Goal: Transaction & Acquisition: Obtain resource

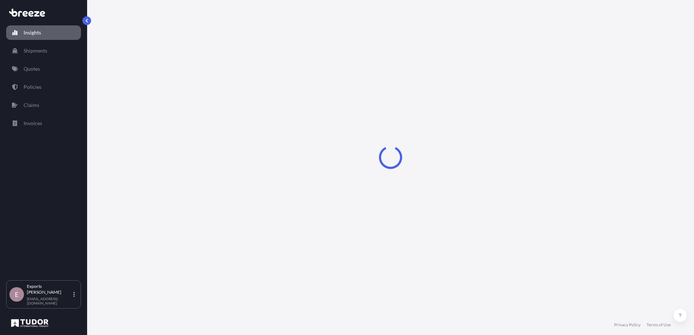
select select "2025"
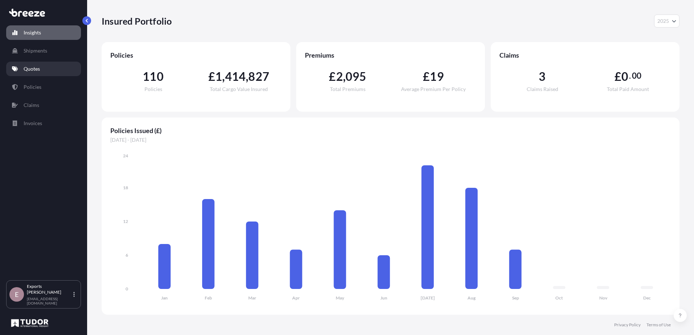
click at [37, 66] on p "Quotes" at bounding box center [32, 68] width 16 height 7
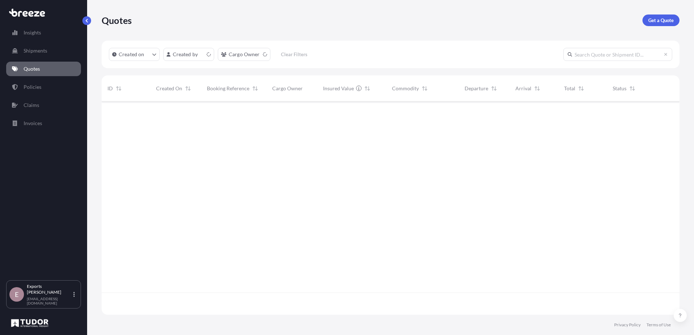
scroll to position [212, 572]
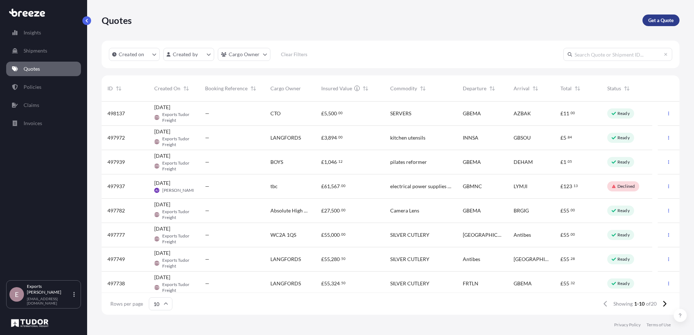
click at [661, 24] on p "Get a Quote" at bounding box center [660, 20] width 25 height 7
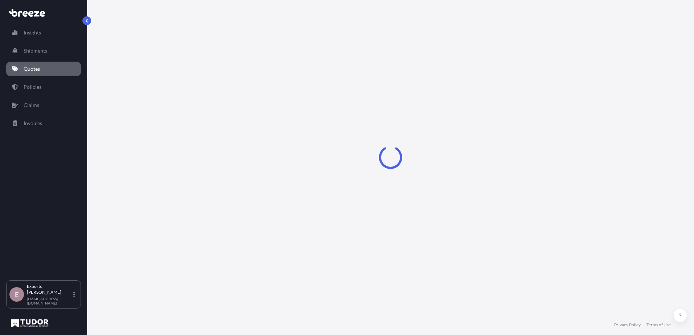
select select "Sea"
select select "1"
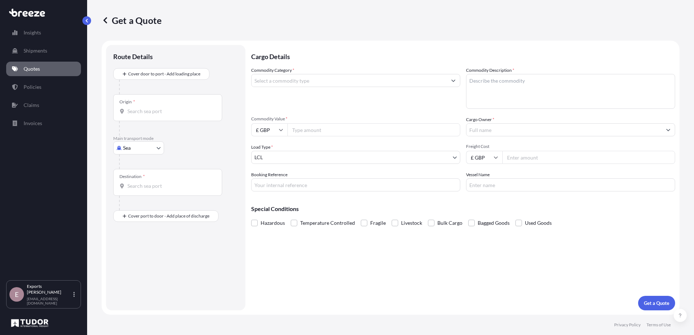
click at [352, 85] on input "Commodity Category *" at bounding box center [348, 80] width 195 height 13
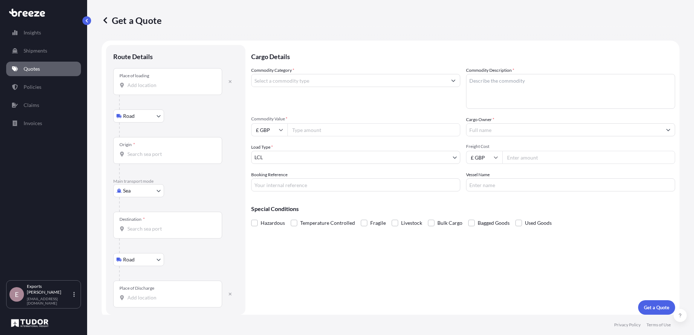
click at [135, 192] on body "140 options available. Insights Shipments Quotes Policies Claims Invoices E Exp…" at bounding box center [347, 167] width 694 height 335
click at [142, 222] on div "Air" at bounding box center [138, 222] width 45 height 13
select select "Air"
click at [153, 86] on input "Place of loading" at bounding box center [170, 88] width 86 height 7
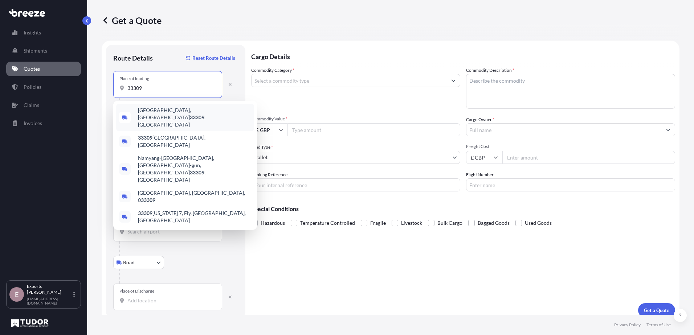
click at [157, 109] on span "[GEOGRAPHIC_DATA] , [GEOGRAPHIC_DATA]" at bounding box center [194, 118] width 113 height 22
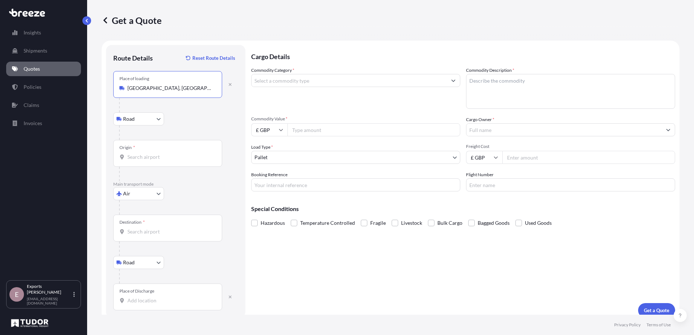
type input "[GEOGRAPHIC_DATA], [GEOGRAPHIC_DATA]"
click at [144, 156] on input "Origin *" at bounding box center [170, 156] width 86 height 7
type input "USFLL - [GEOGRAPHIC_DATA], [GEOGRAPHIC_DATA]"
click at [138, 230] on input "Destination *" at bounding box center [170, 231] width 86 height 7
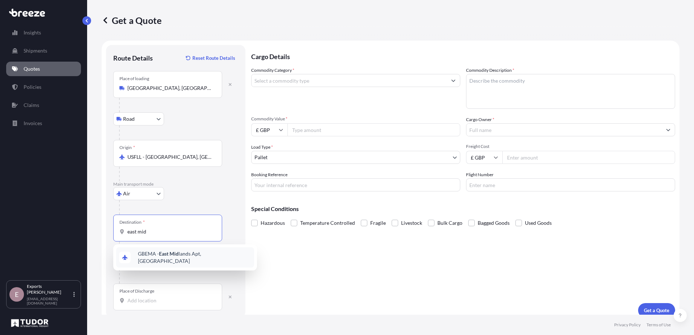
click at [189, 260] on div "GBEMA - East Mid lands Apt, [GEOGRAPHIC_DATA]" at bounding box center [185, 257] width 138 height 20
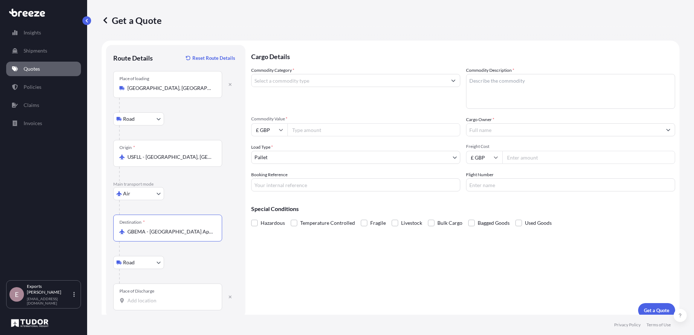
type input "GBEMA - [GEOGRAPHIC_DATA] Apt, [GEOGRAPHIC_DATA]"
click at [177, 301] on input "Place of Discharge" at bounding box center [170, 300] width 86 height 7
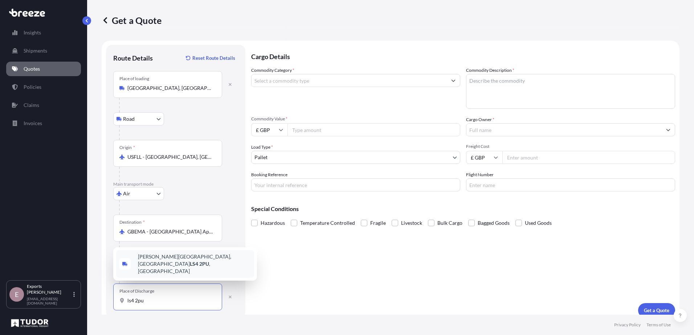
click at [160, 262] on div "[PERSON_NAME][STREET_ADDRESS]" at bounding box center [185, 264] width 138 height 28
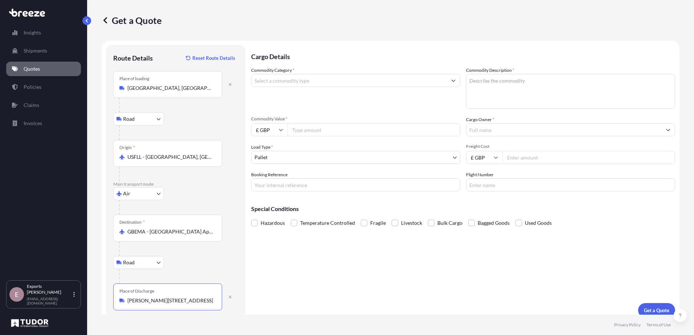
type input "[PERSON_NAME][STREET_ADDRESS]"
click at [311, 81] on input "Commodity Category *" at bounding box center [348, 80] width 195 height 13
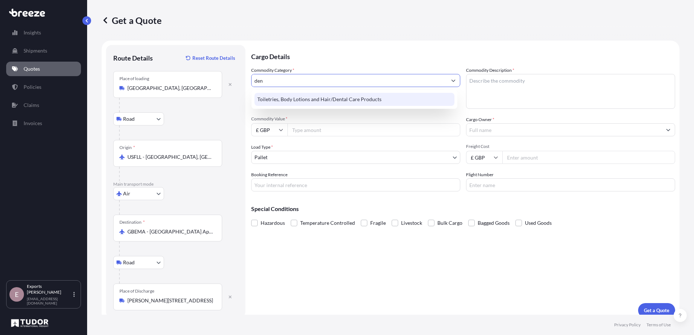
click at [378, 103] on div "Toiletries, Body Lotions and Hair/Dental Care Products" at bounding box center [354, 99] width 200 height 13
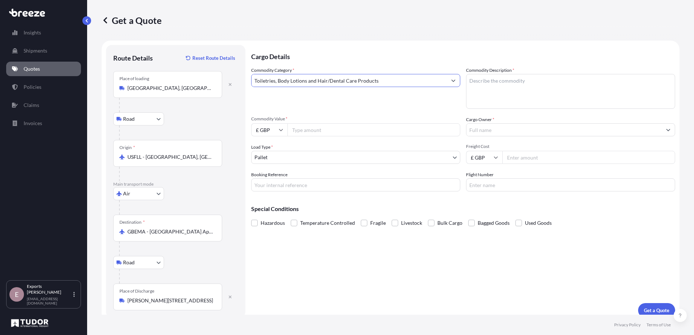
type input "Toiletries, Body Lotions and Hair/Dental Care Products"
click at [577, 96] on textarea "Commodity Description *" at bounding box center [570, 91] width 209 height 35
type textarea "[MEDICAL_DATA] GEL"
click at [310, 131] on input "Commodity Value *" at bounding box center [373, 129] width 173 height 13
click at [277, 132] on input "£ GBP" at bounding box center [269, 129] width 36 height 13
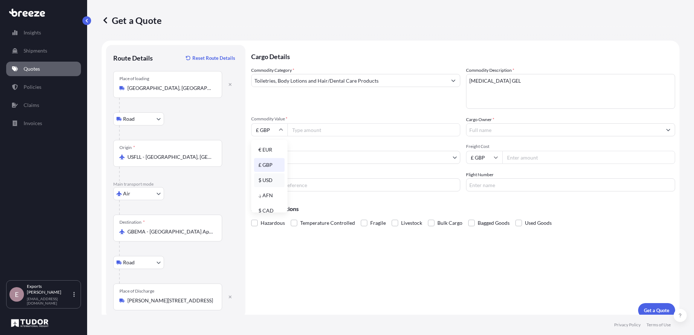
click at [269, 178] on div "$ USD" at bounding box center [269, 180] width 30 height 14
type input "$ USD"
click at [299, 132] on input "Commodity Value *" at bounding box center [373, 129] width 173 height 13
type input "9800"
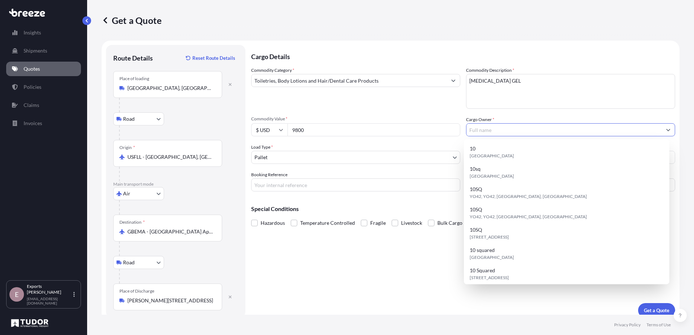
click at [498, 132] on input "Cargo Owner *" at bounding box center [563, 129] width 195 height 13
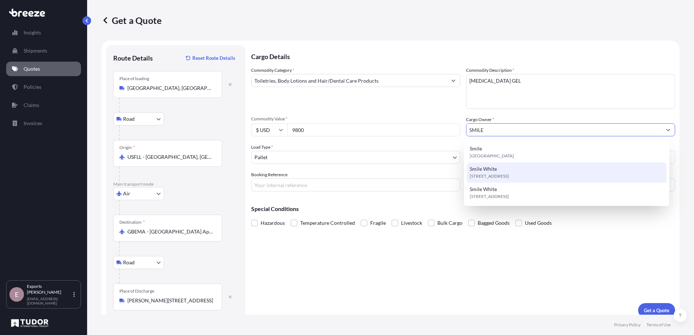
click at [502, 171] on div "[STREET_ADDRESS]" at bounding box center [567, 173] width 200 height 20
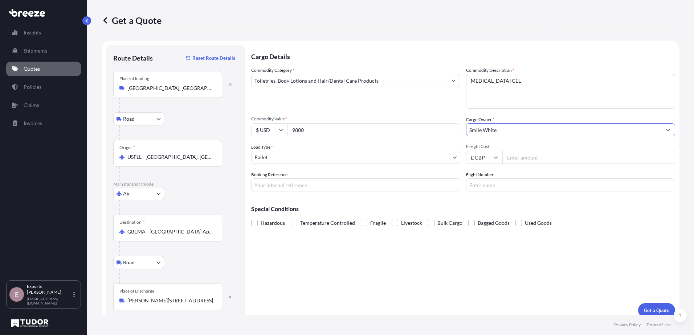
type input "Smile White"
click at [356, 154] on body "0 options available. 3 options available. Insights Shipments Quotes Policies Cl…" at bounding box center [347, 167] width 694 height 335
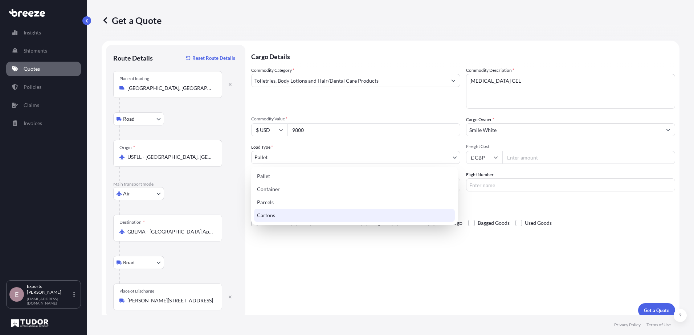
click at [276, 214] on div "Cartons" at bounding box center [354, 215] width 201 height 13
select select "4"
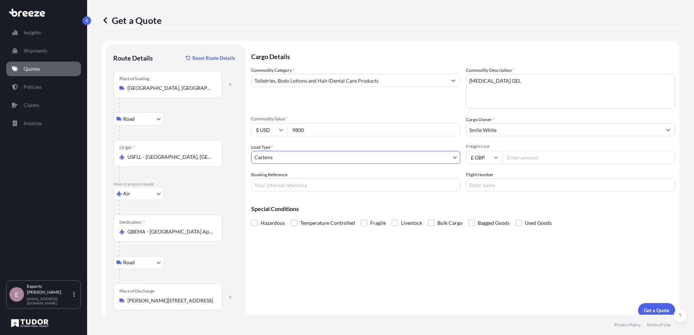
click at [529, 159] on input "Freight Cost" at bounding box center [588, 157] width 173 height 13
type input "2"
click at [638, 303] on button "Get a Quote" at bounding box center [656, 310] width 37 height 15
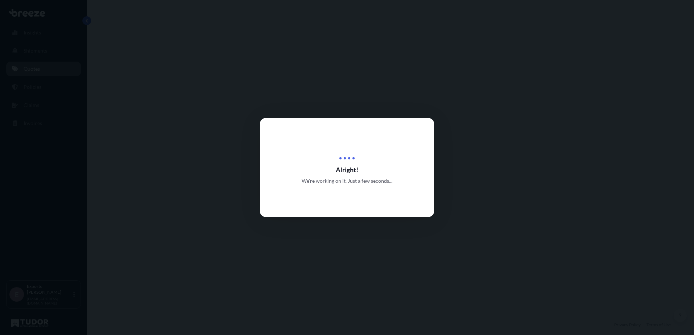
select select "Road"
select select "Air"
select select "Road"
select select "4"
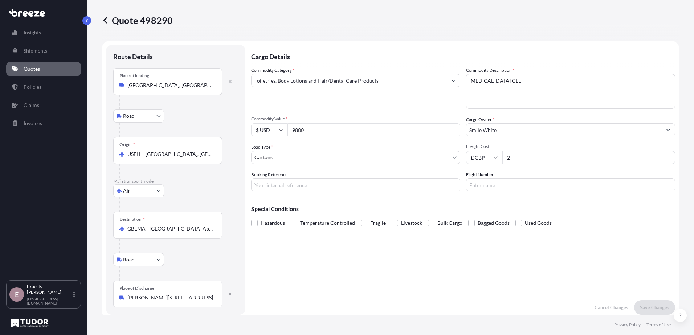
click at [523, 159] on input "2" at bounding box center [588, 157] width 173 height 13
type input "230"
click at [296, 182] on input "Booking Reference" at bounding box center [355, 185] width 209 height 13
type input "176410"
click at [492, 186] on input "Flight Number" at bounding box center [570, 185] width 209 height 13
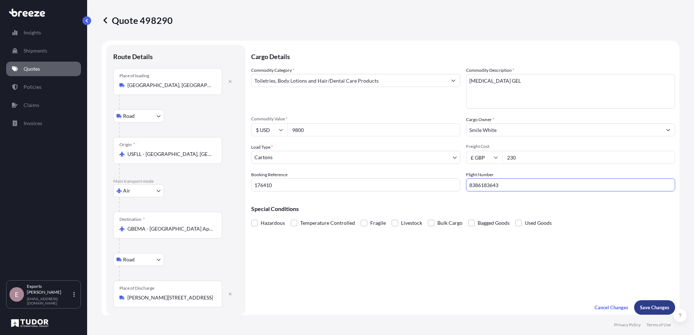
type input "8386183643"
click at [648, 312] on button "Save Changes" at bounding box center [654, 307] width 41 height 15
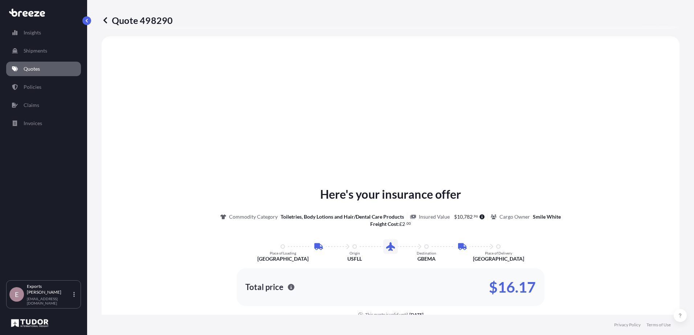
select select "Road"
select select "Air"
select select "Road"
select select "4"
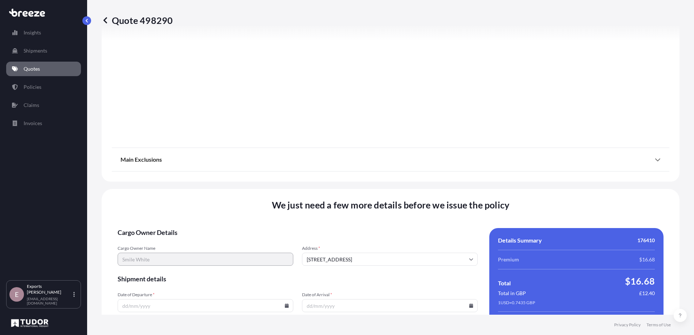
scroll to position [961, 0]
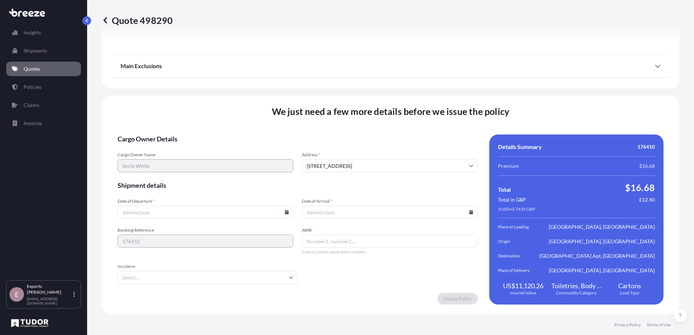
click at [184, 212] on input "Date of Departure *" at bounding box center [206, 212] width 176 height 13
type input "[DATE]"
click at [341, 212] on input "Date of Arrival *" at bounding box center [390, 212] width 176 height 13
type input "[DATE]"
click at [313, 242] on input "AWB" at bounding box center [390, 241] width 176 height 13
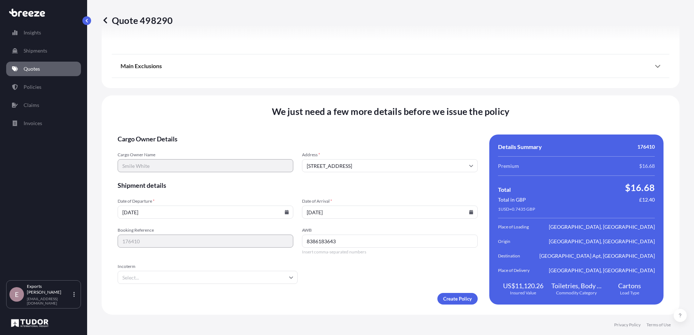
click at [175, 271] on div "Incoterm" at bounding box center [208, 274] width 180 height 20
type input "8386183643"
click at [171, 277] on input "Incoterm" at bounding box center [208, 277] width 180 height 13
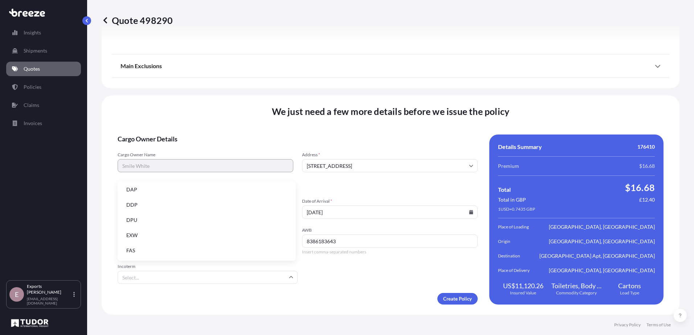
scroll to position [92, 0]
click at [155, 207] on li "EXW" at bounding box center [206, 205] width 172 height 14
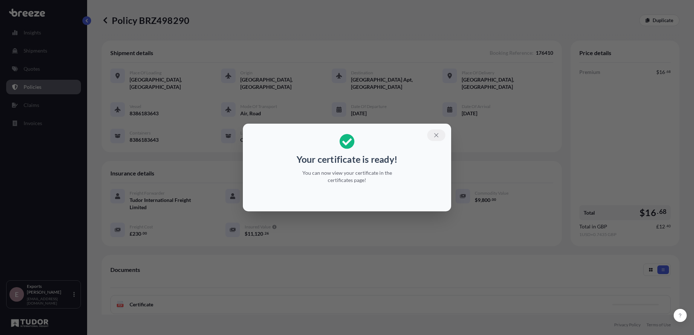
click at [436, 136] on icon "button" at bounding box center [436, 135] width 4 height 4
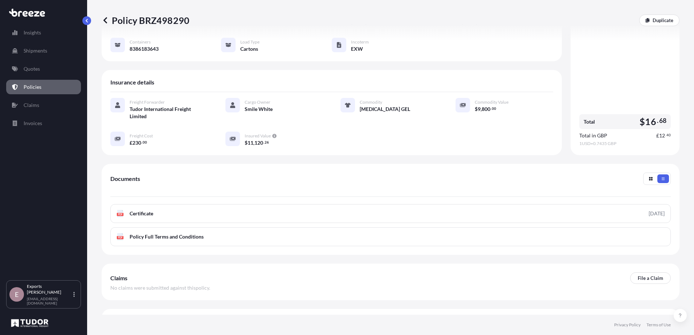
scroll to position [101, 0]
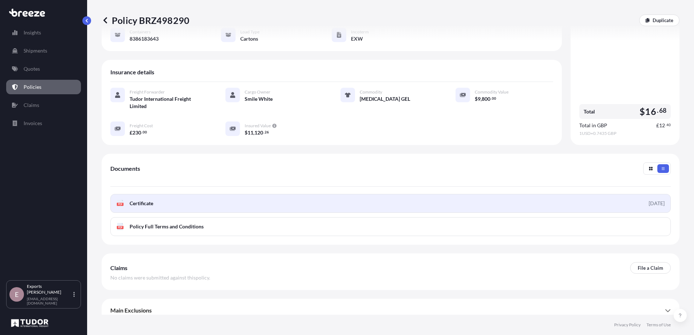
click at [467, 201] on link "PDF Certificate [DATE]" at bounding box center [390, 203] width 560 height 19
